Goal: Find contact information: Find contact information

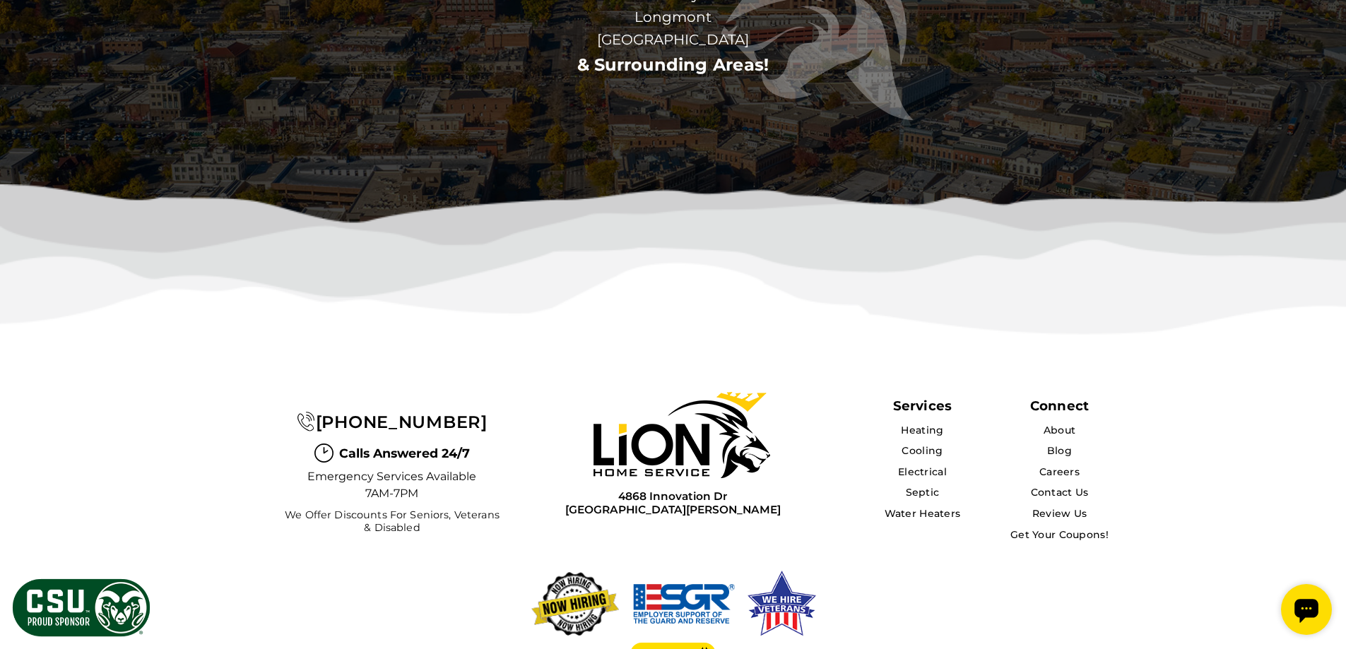
scroll to position [5316, 0]
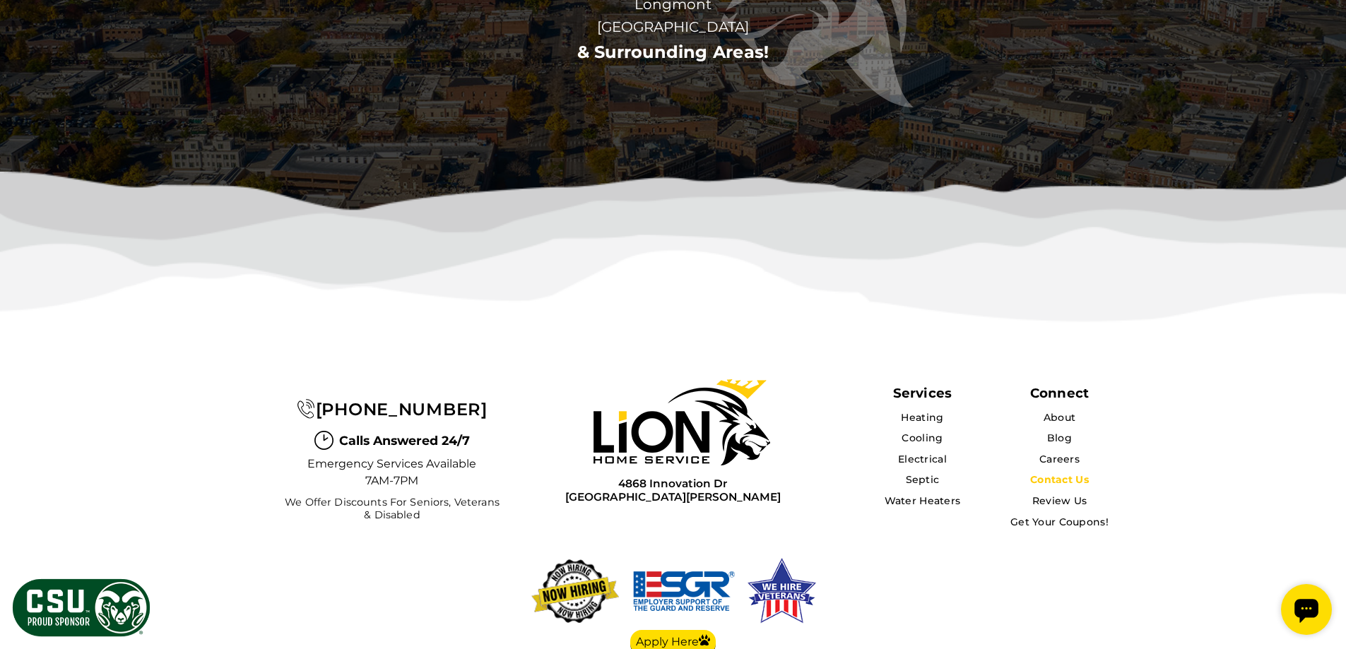
click at [1059, 473] on link "Contact Us" at bounding box center [1059, 479] width 59 height 13
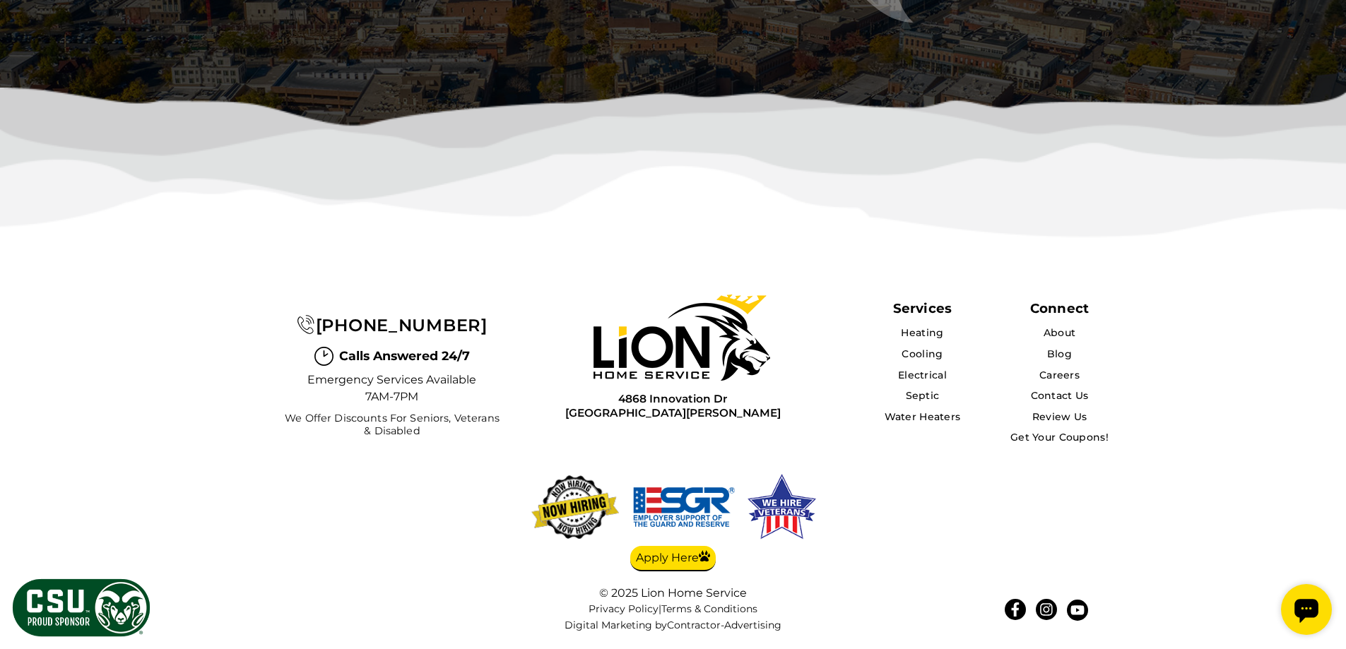
scroll to position [3547, 0]
click at [1008, 612] on icon at bounding box center [1015, 610] width 14 height 14
click at [1066, 393] on link "Contact Us" at bounding box center [1059, 395] width 59 height 13
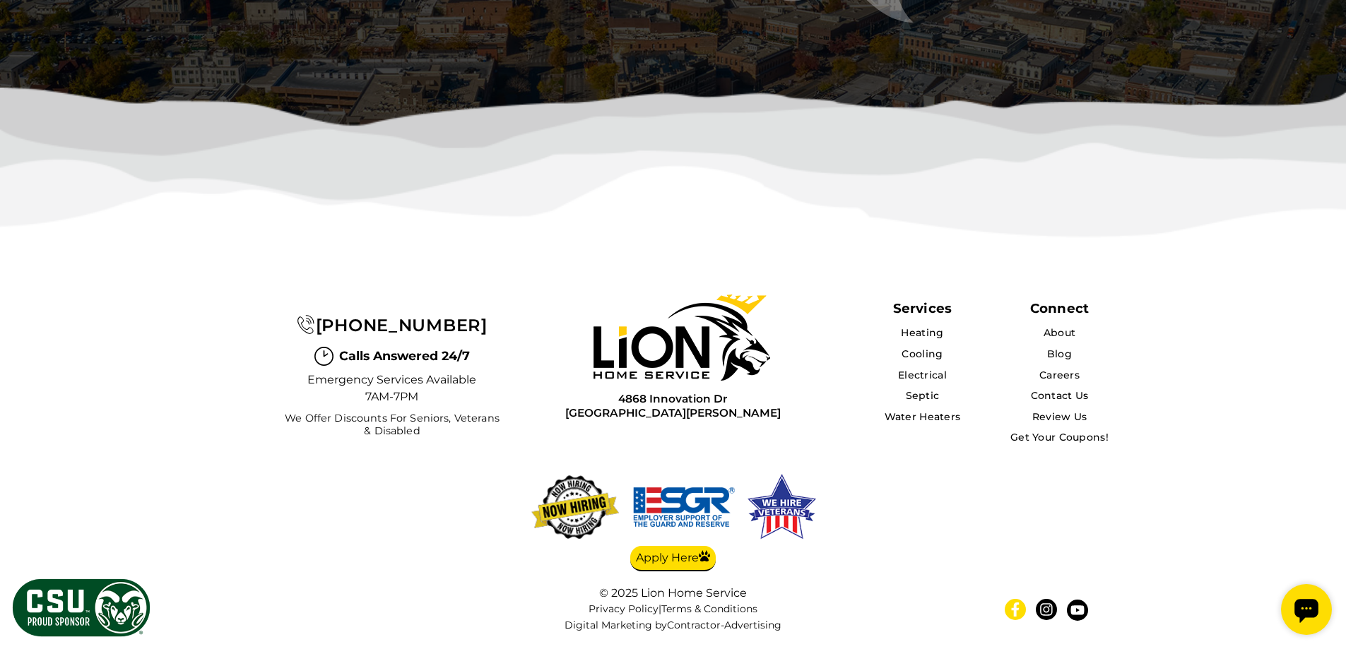
click at [1015, 603] on icon at bounding box center [1015, 610] width 14 height 14
